Goal: Find specific fact: Find contact information

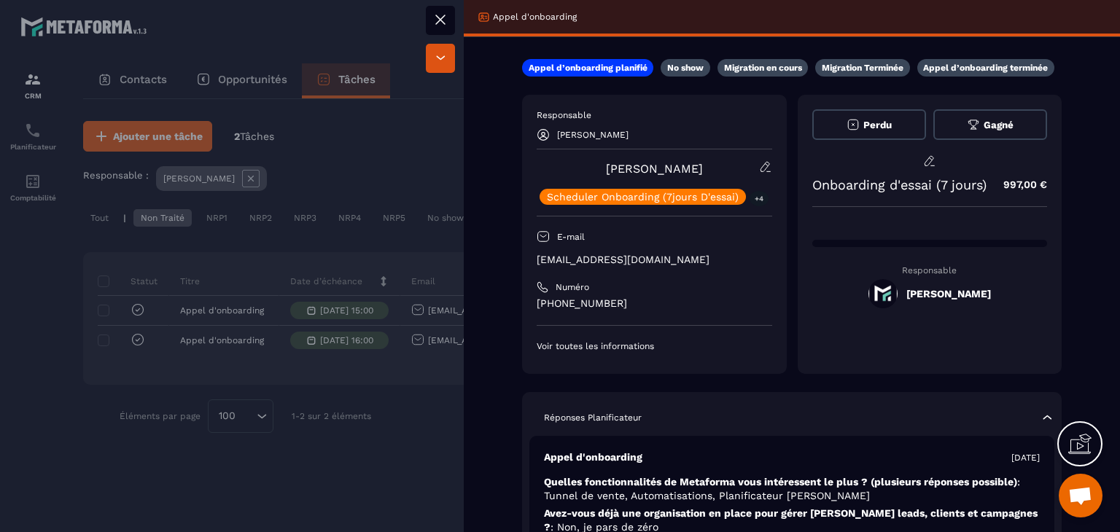
click at [443, 30] on button at bounding box center [440, 20] width 29 height 29
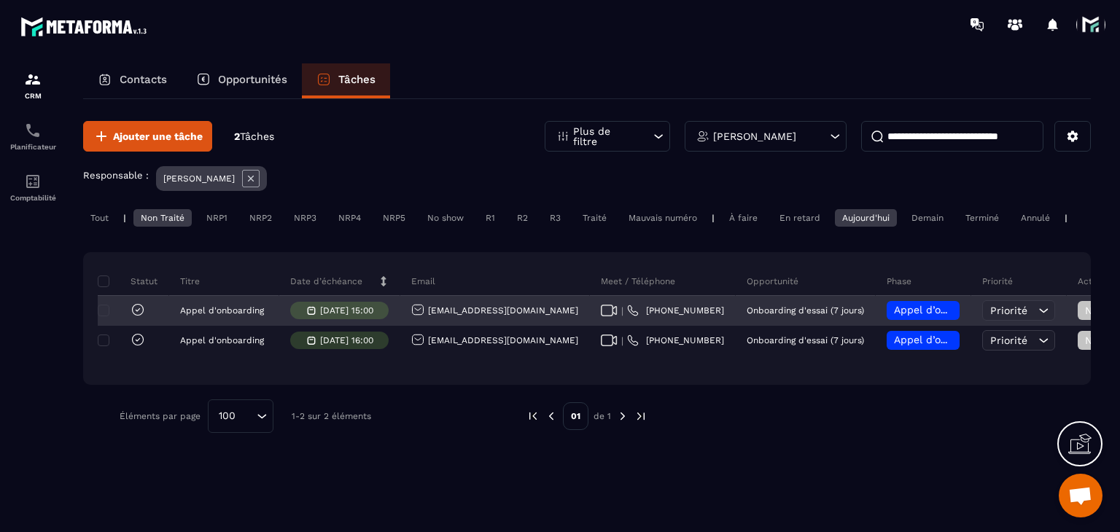
click at [601, 316] on icon at bounding box center [609, 311] width 17 height 12
drag, startPoint x: 537, startPoint y: 332, endPoint x: 426, endPoint y: 332, distance: 110.8
click at [426, 326] on div "[EMAIL_ADDRESS][DOMAIN_NAME]" at bounding box center [495, 311] width 190 height 29
copy p "[EMAIL_ADDRESS][DOMAIN_NAME]"
click at [519, 319] on div "[EMAIL_ADDRESS][DOMAIN_NAME]" at bounding box center [494, 310] width 167 height 15
